Goal: Task Accomplishment & Management: Manage account settings

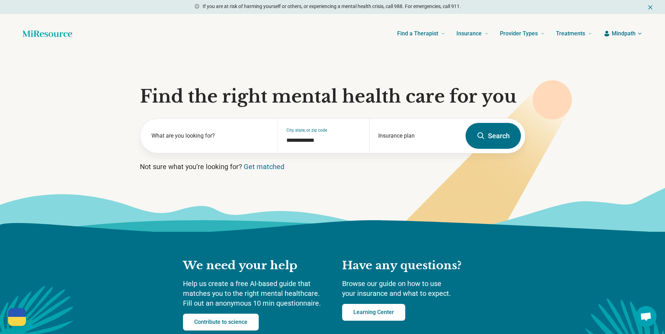
click at [619, 35] on span "Mindpath" at bounding box center [623, 33] width 24 height 8
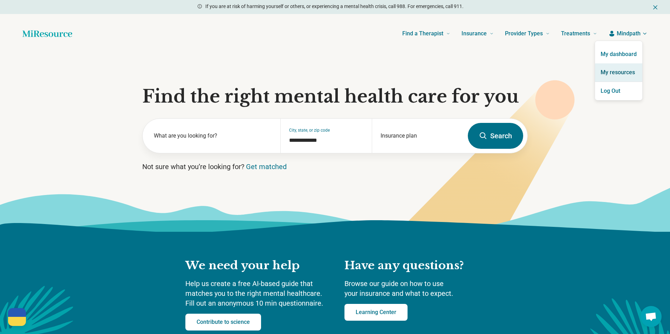
click at [611, 74] on link "My resources" at bounding box center [618, 72] width 47 height 18
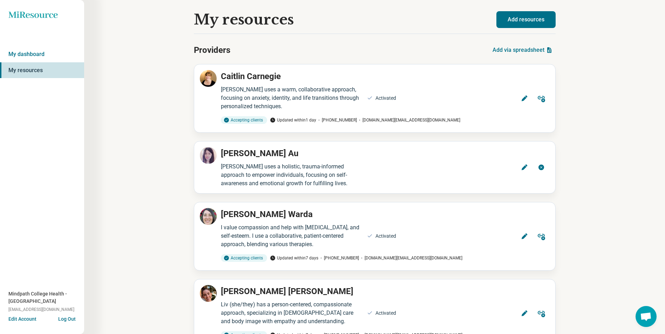
scroll to position [5417, 0]
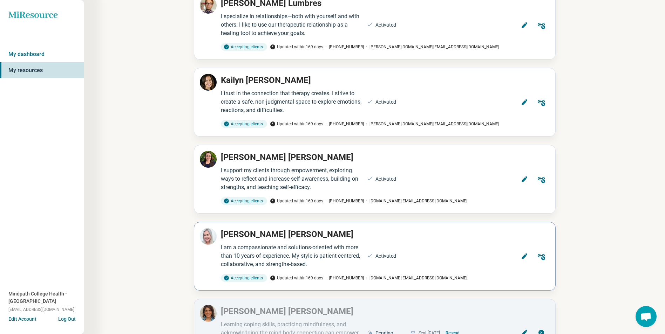
click at [528, 248] on button "Edit" at bounding box center [524, 256] width 17 height 17
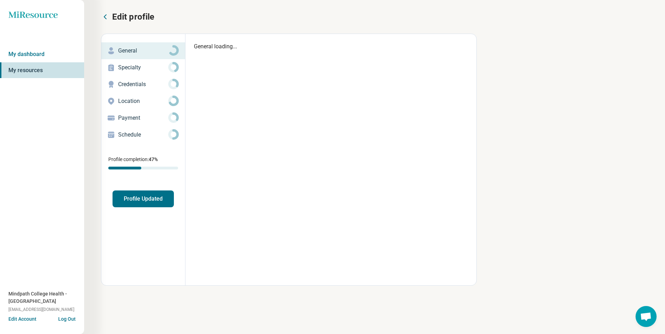
click at [137, 135] on p "Schedule" at bounding box center [143, 135] width 50 height 8
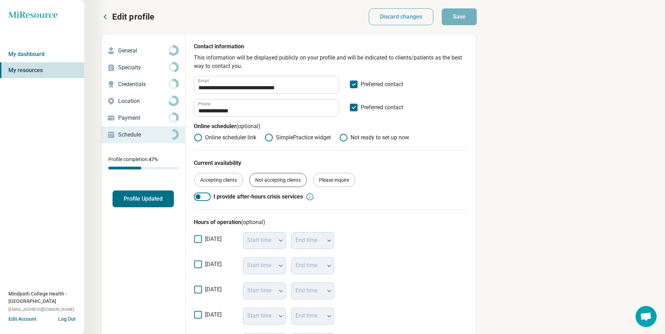
click at [291, 180] on div "Not accepting clients" at bounding box center [277, 180] width 57 height 14
click at [460, 8] on button "Save" at bounding box center [459, 16] width 35 height 17
click at [32, 70] on link "My resources" at bounding box center [42, 70] width 84 height 16
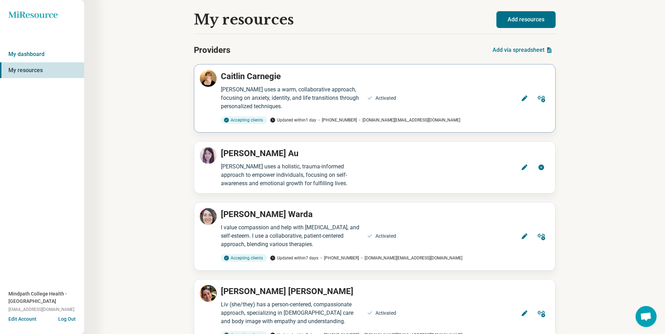
scroll to position [4579, 0]
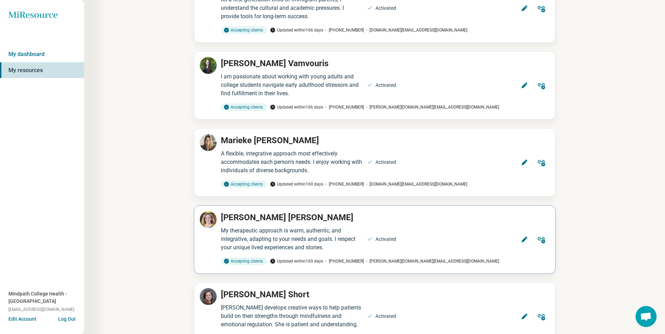
click at [523, 236] on icon at bounding box center [524, 239] width 7 height 7
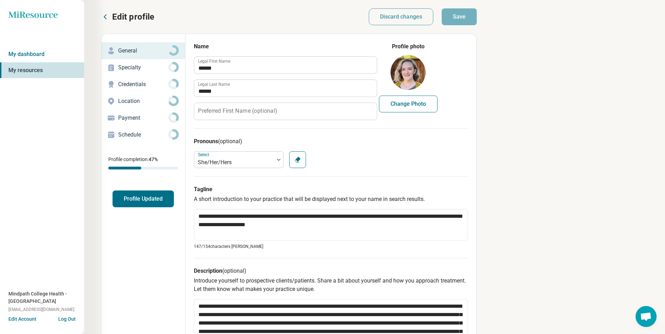
click at [129, 130] on div "Schedule" at bounding box center [143, 134] width 73 height 11
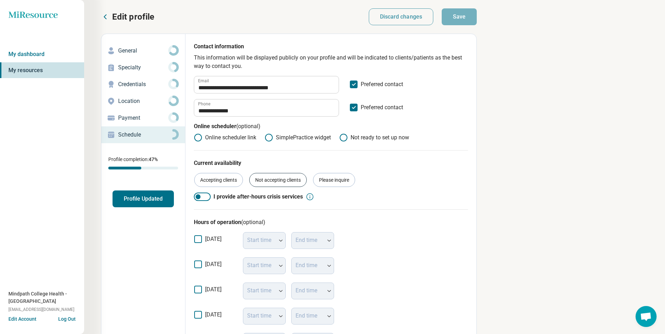
click at [275, 180] on div "Not accepting clients" at bounding box center [277, 180] width 57 height 14
click at [463, 15] on button "Save" at bounding box center [459, 16] width 35 height 17
click at [39, 71] on link "My resources" at bounding box center [42, 70] width 84 height 16
